Goal: Transaction & Acquisition: Purchase product/service

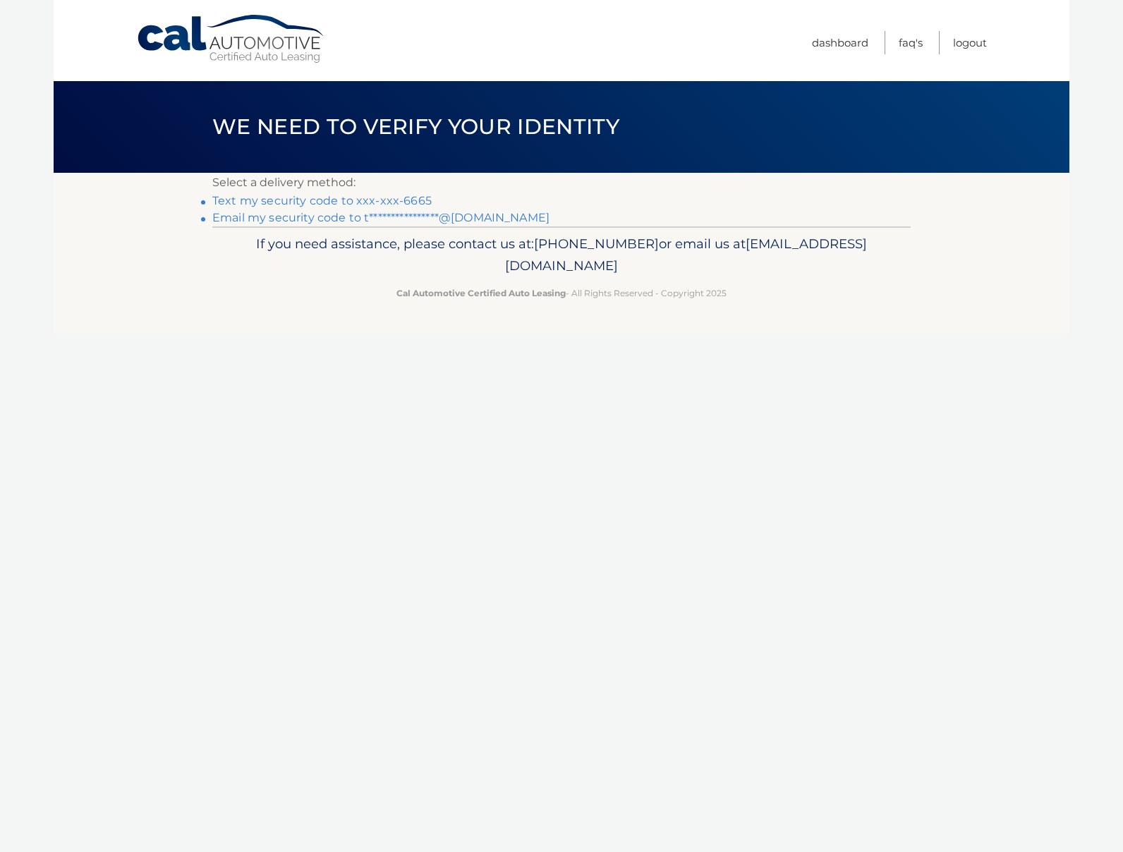
click at [280, 203] on link "Text my security code to xxx-xxx-6665" at bounding box center [321, 200] width 219 height 13
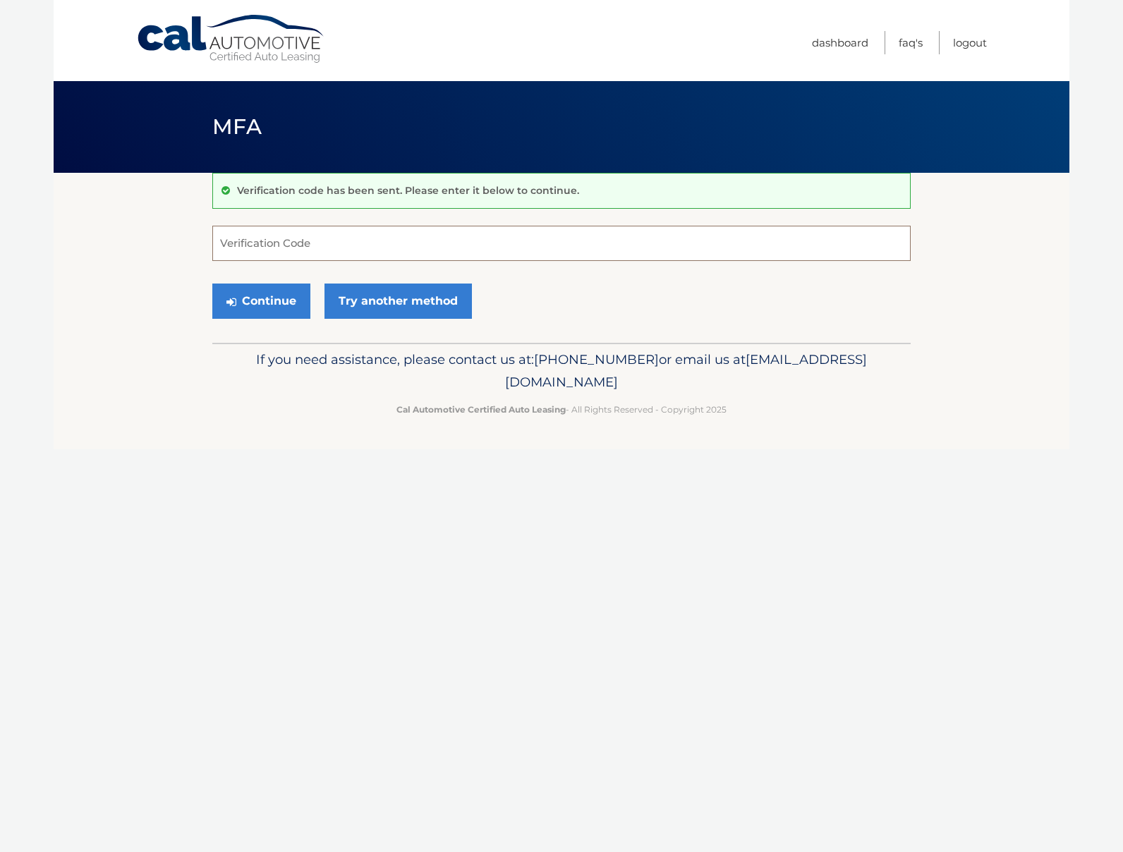
click at [292, 249] on input "Verification Code" at bounding box center [561, 243] width 698 height 35
type input "409042"
click at [212, 284] on button "Continue" at bounding box center [261, 301] width 98 height 35
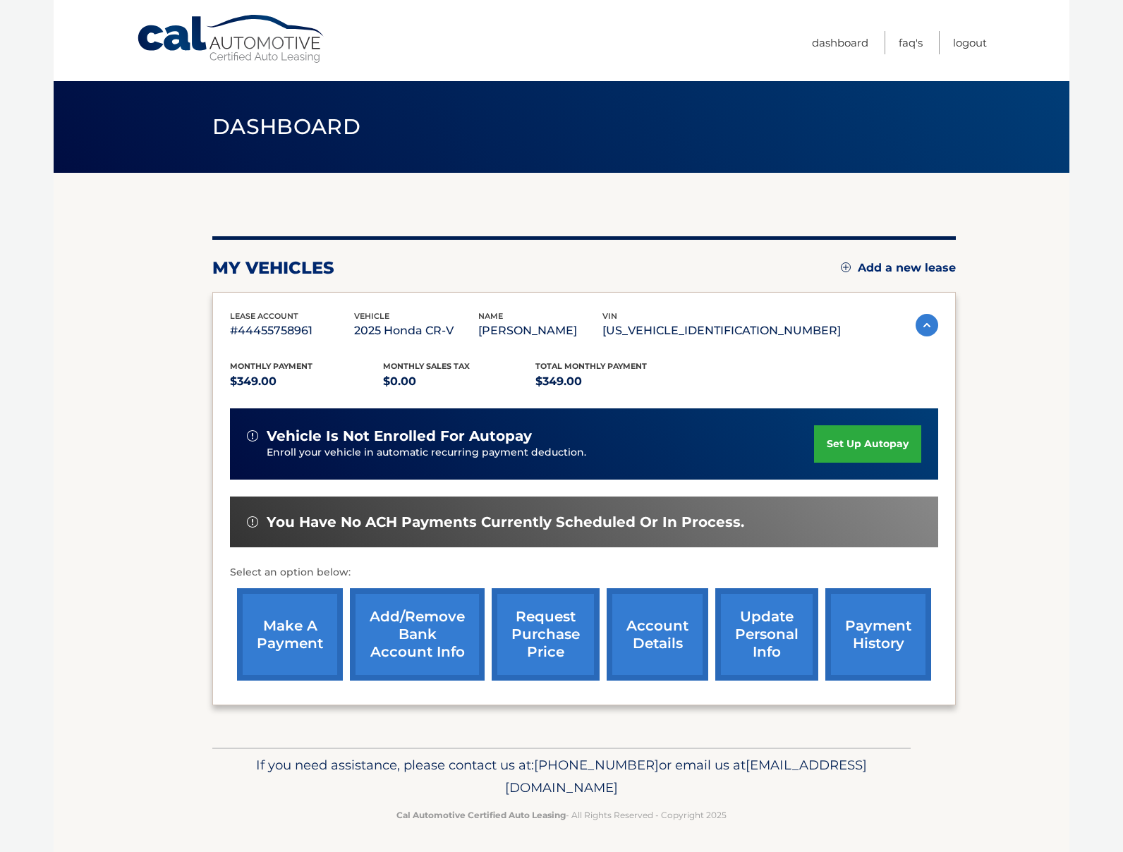
click at [281, 637] on link "make a payment" at bounding box center [290, 634] width 106 height 92
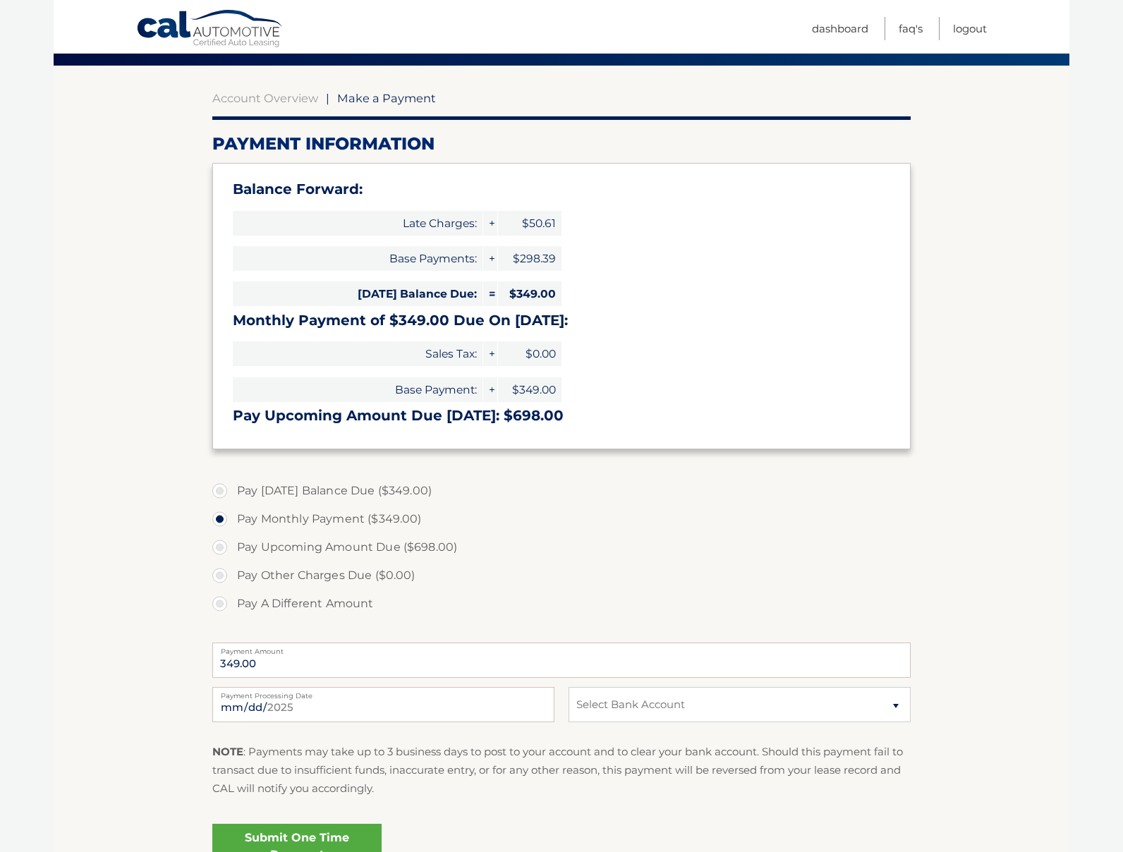
scroll to position [131, 0]
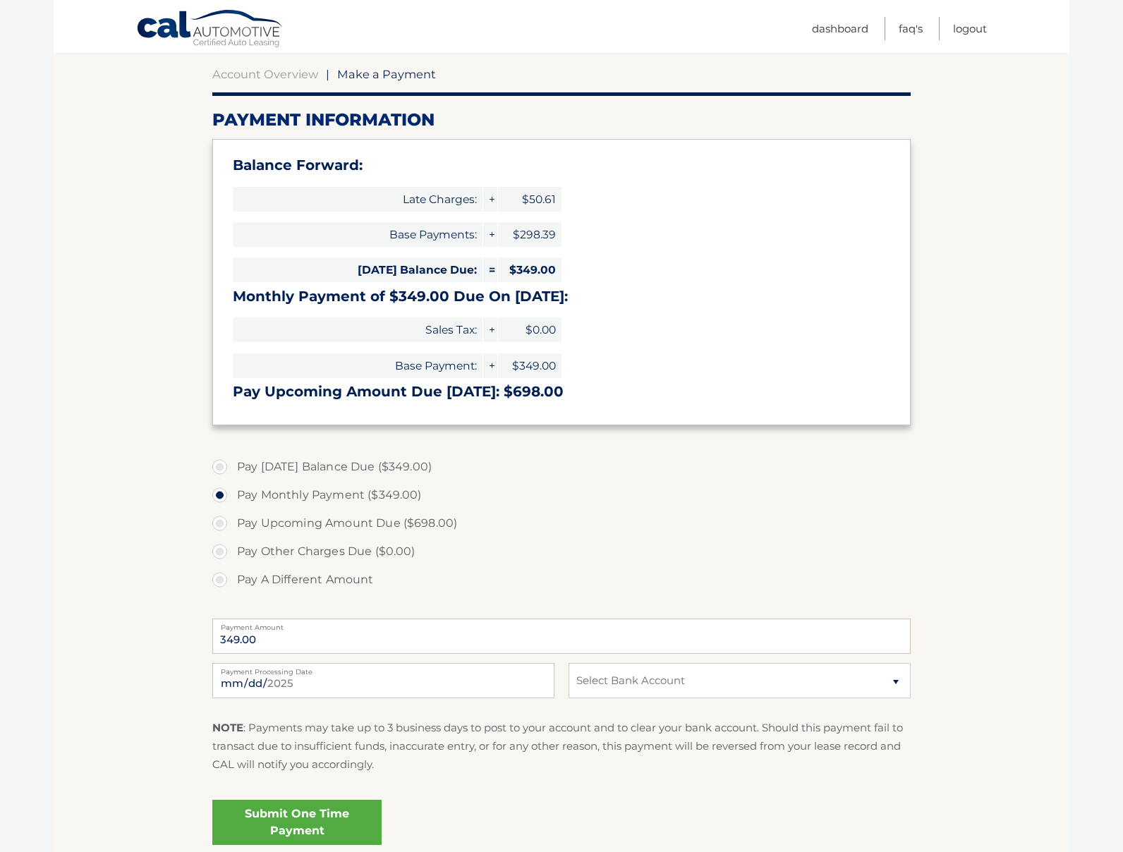
click at [220, 468] on label "Pay [DATE] Balance Due ($349.00)" at bounding box center [561, 467] width 698 height 28
click at [220, 468] on input "Pay [DATE] Balance Due ($349.00)" at bounding box center [225, 464] width 14 height 23
radio input "true"
click at [733, 688] on select "Select Bank Account Checking NAVY FEDERAL CREDIT UNION *****4446 Checking JPMOR…" at bounding box center [740, 680] width 342 height 35
select select "ZmQ0YmMyYWItNmViYy00ZDMyLWFiZGYtZmM1MjZlYzExNzEx"
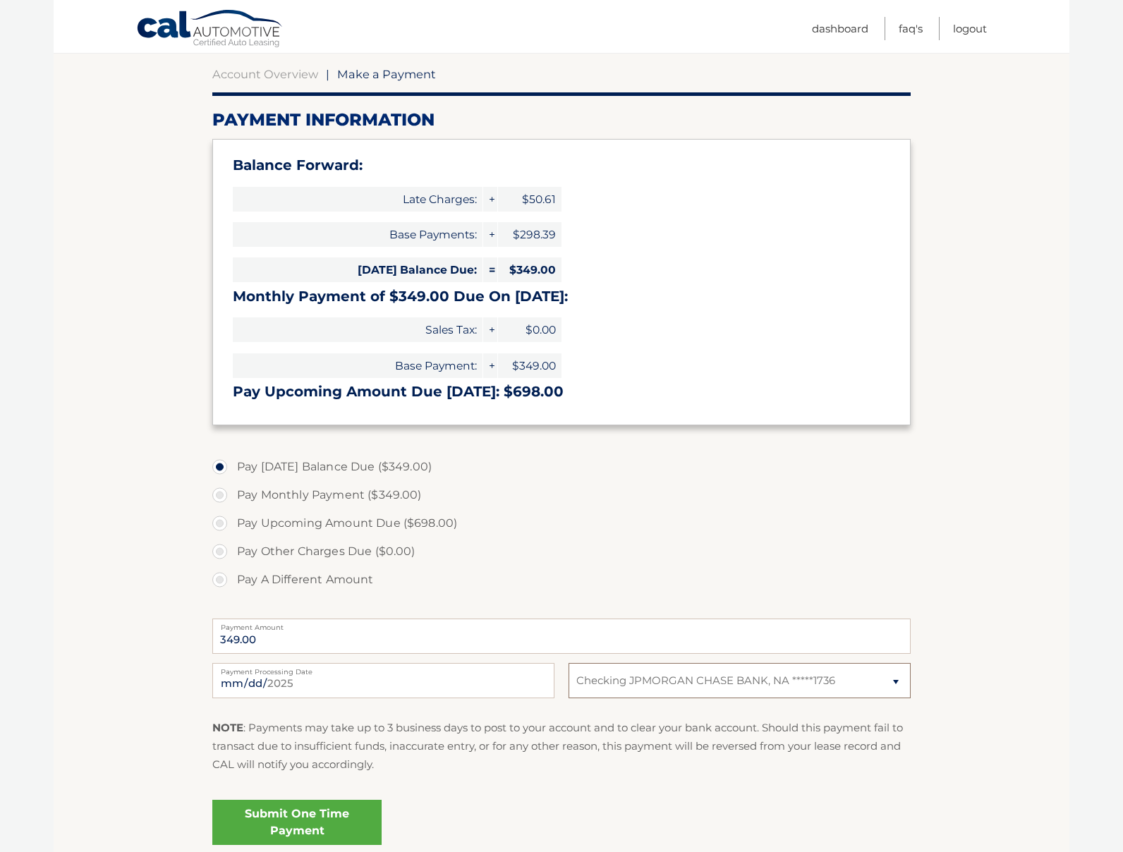
click at [569, 663] on select "Select Bank Account Checking NAVY FEDERAL CREDIT UNION *****4446 Checking JPMOR…" at bounding box center [740, 680] width 342 height 35
click at [304, 818] on link "Submit One Time Payment" at bounding box center [296, 822] width 169 height 45
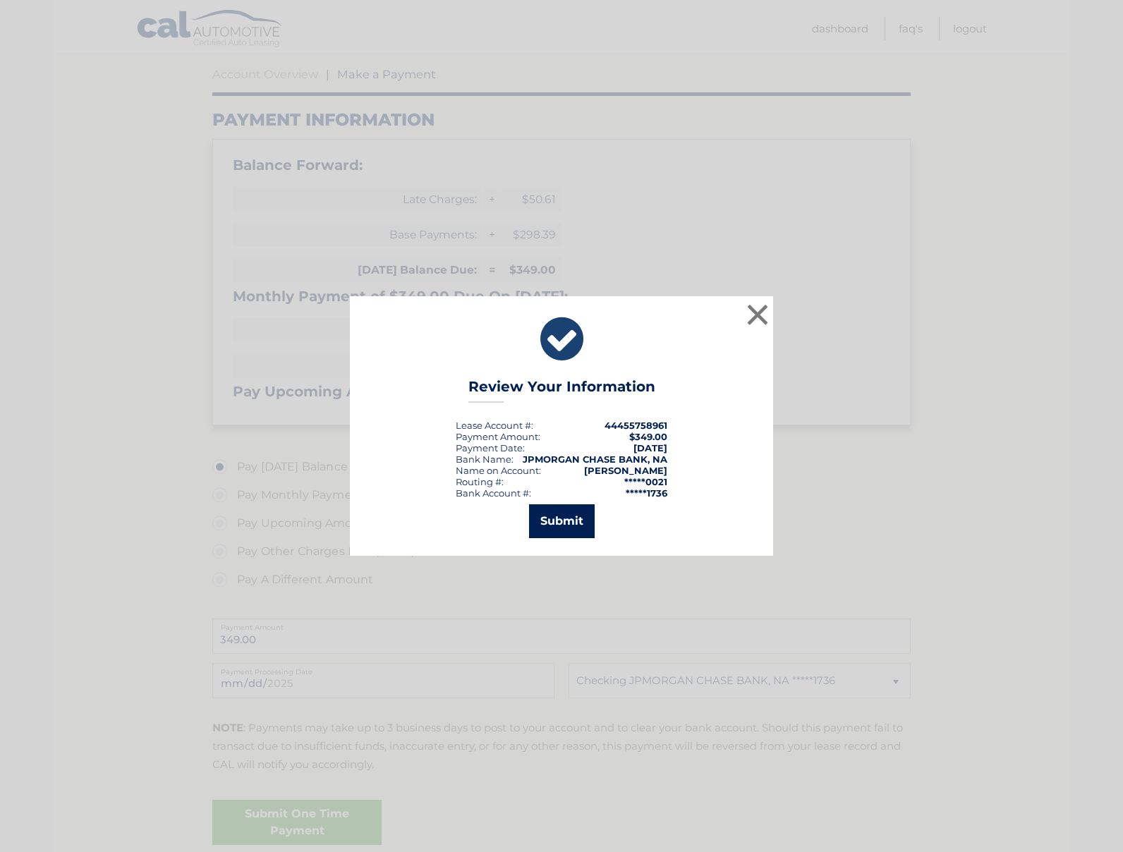
click at [564, 526] on button "Submit" at bounding box center [562, 521] width 66 height 34
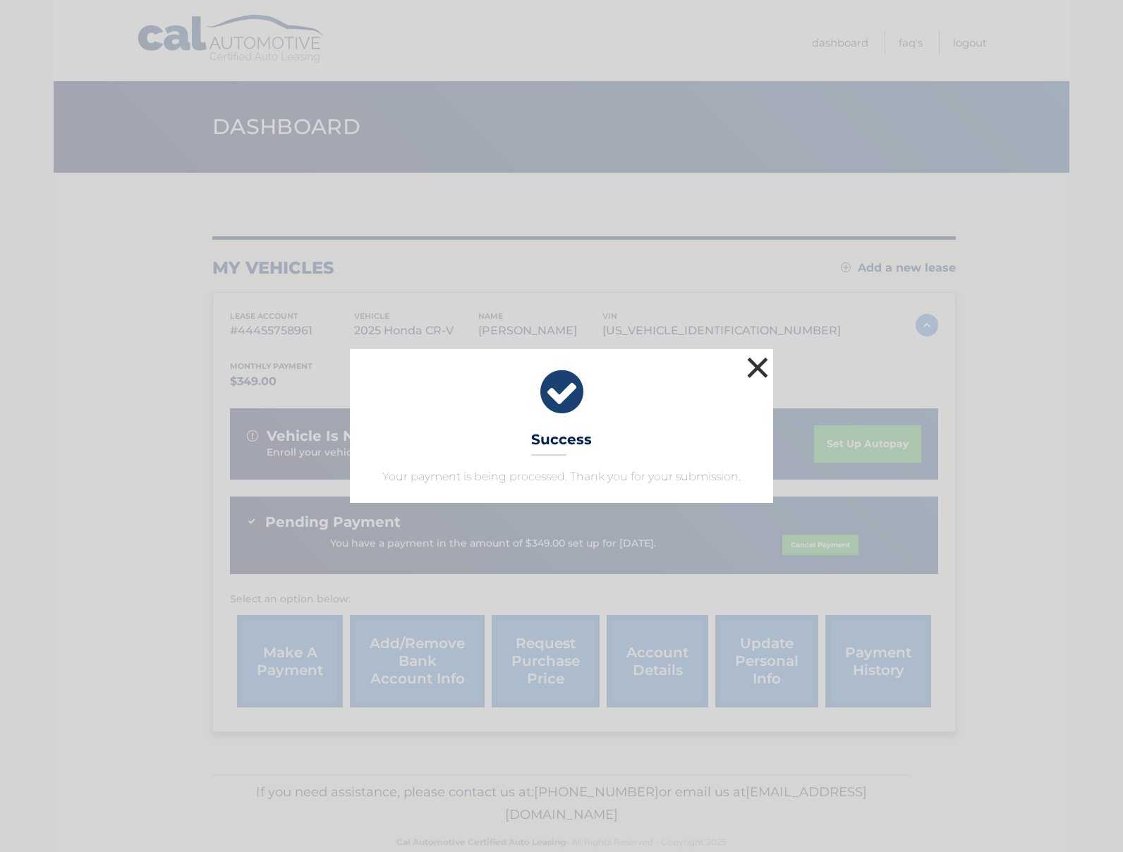
click at [759, 368] on button "×" at bounding box center [757, 367] width 28 height 28
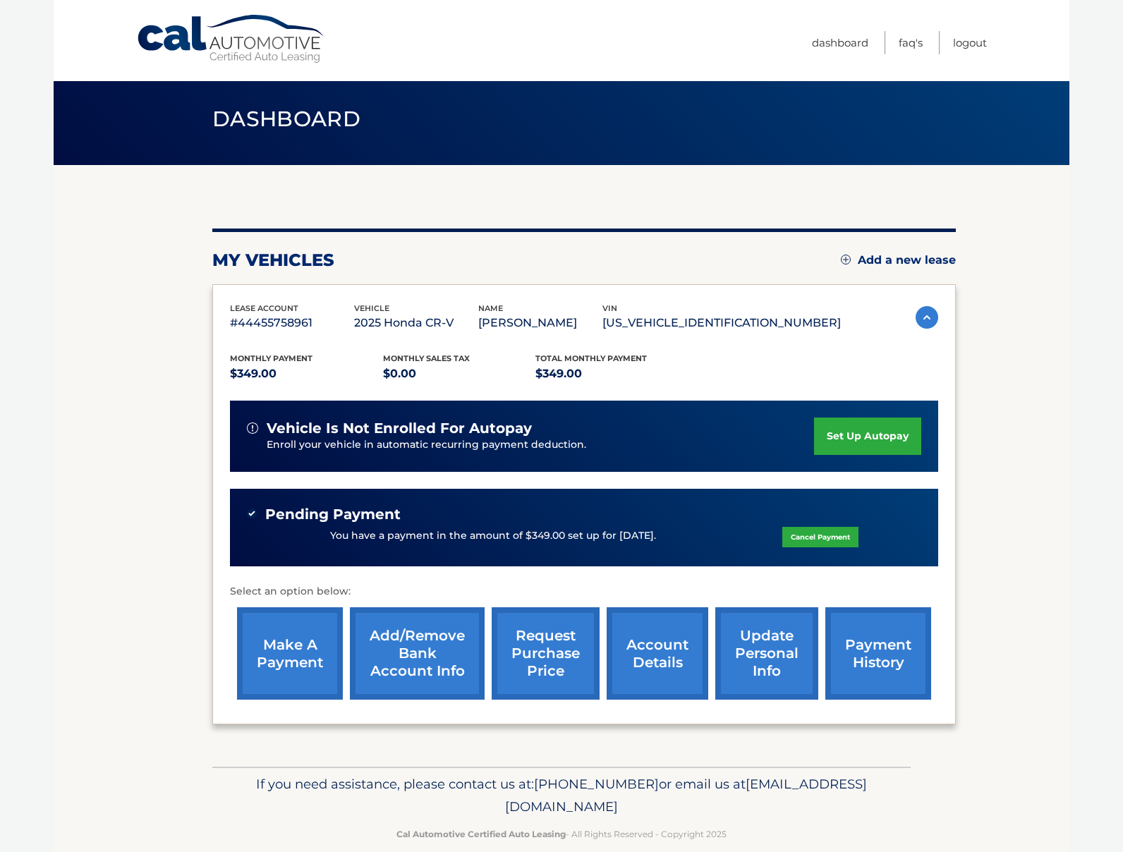
scroll to position [10, 0]
